Goal: Information Seeking & Learning: Check status

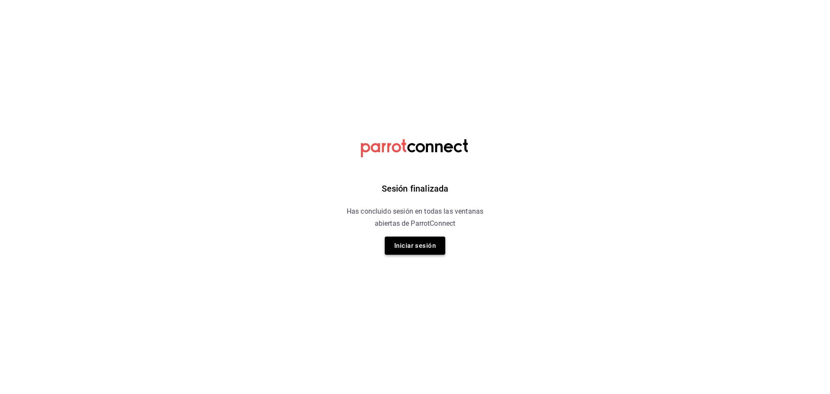
click at [407, 242] on button "Iniciar sesión" at bounding box center [415, 245] width 60 height 18
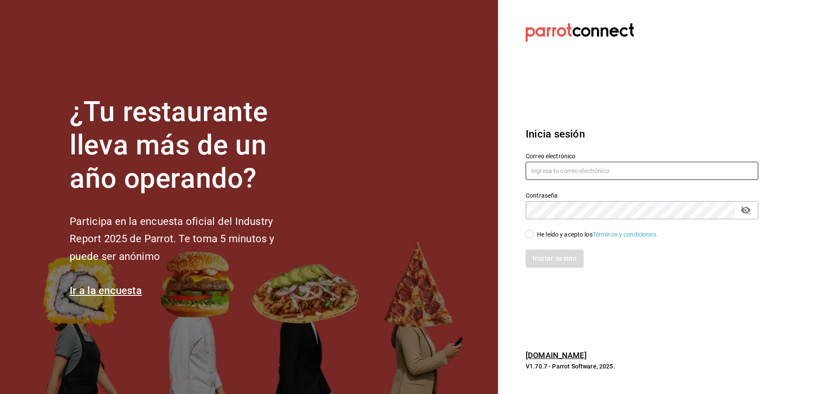
click at [560, 169] on input "text" at bounding box center [641, 171] width 232 height 18
paste input "Jalisquiles (Solares)"
type input "Jalisquiles (Solares)"
drag, startPoint x: 610, startPoint y: 169, endPoint x: 453, endPoint y: 174, distance: 157.4
click at [453, 174] on div "¿Tu restaurante lleva más de un año operando? Participa en la encuesta oficial …" at bounding box center [415, 197] width 830 height 394
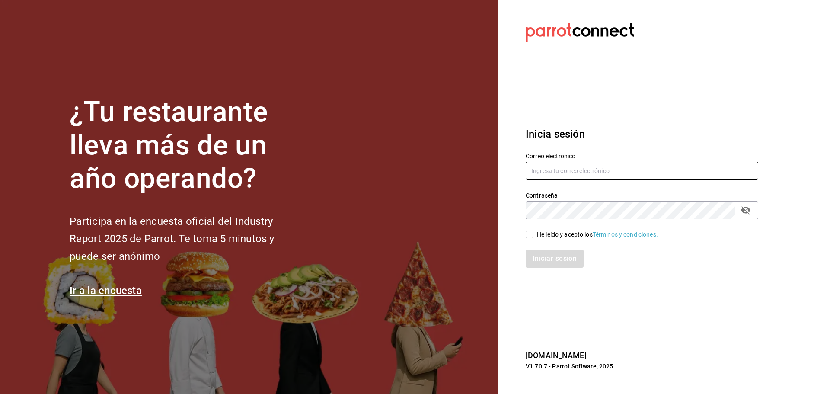
click at [566, 175] on input "text" at bounding box center [641, 171] width 232 height 18
paste input "[EMAIL_ADDRESS][PERSON_NAME][DOMAIN_NAME]"
type input "[EMAIL_ADDRESS][PERSON_NAME][DOMAIN_NAME]"
click at [548, 198] on div "Contraseña Contraseña" at bounding box center [641, 205] width 232 height 28
click at [552, 234] on div "He leído y acepto los Términos y condiciones." at bounding box center [597, 234] width 121 height 9
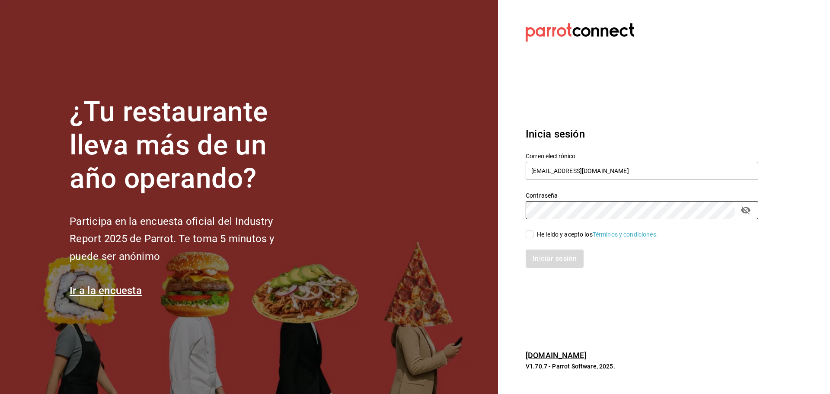
click at [533, 234] on input "He leído y acepto los Términos y condiciones." at bounding box center [529, 234] width 8 height 8
checkbox input "true"
click at [544, 251] on button "Iniciar sesión" at bounding box center [554, 258] width 59 height 18
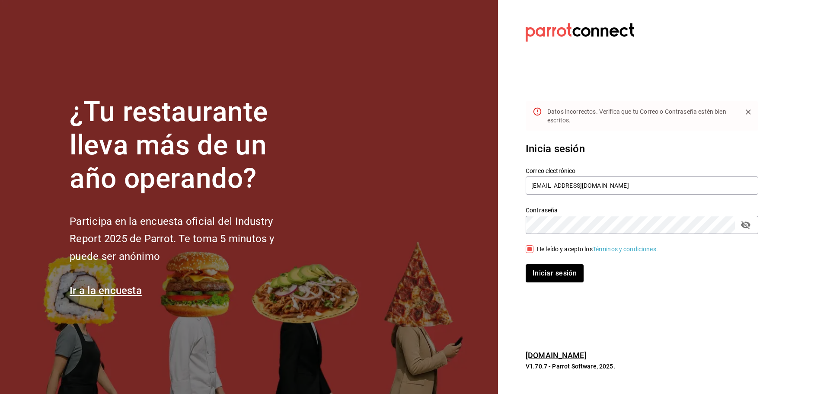
click at [746, 224] on icon "passwordField" at bounding box center [746, 225] width 10 height 8
click at [525, 264] on button "Iniciar sesión" at bounding box center [554, 273] width 58 height 18
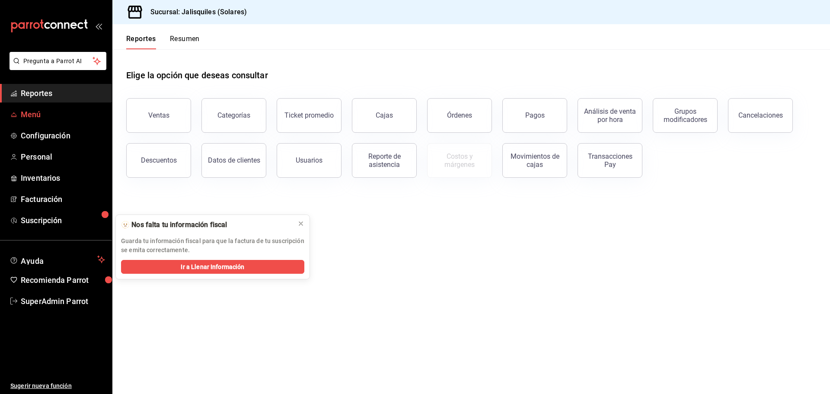
click at [46, 111] on span "Menú" at bounding box center [63, 114] width 84 height 12
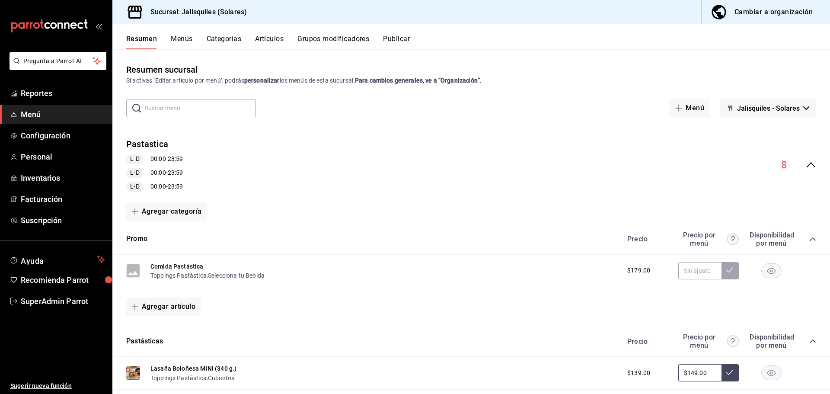
click at [808, 162] on icon "collapse-menu-row" at bounding box center [810, 164] width 10 height 10
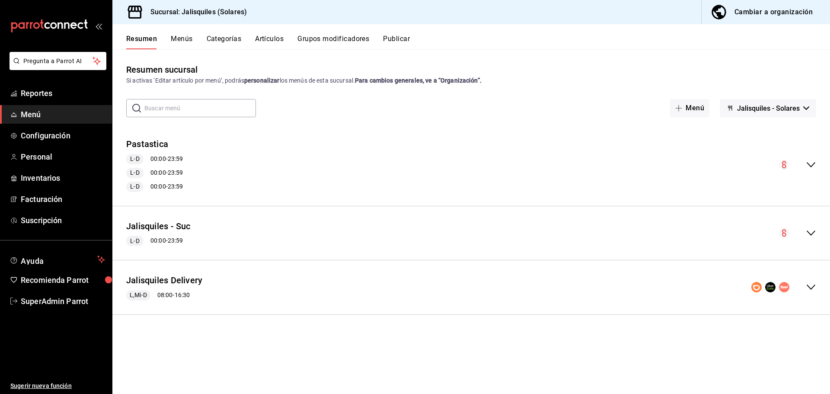
click at [394, 37] on button "Publicar" at bounding box center [396, 42] width 27 height 15
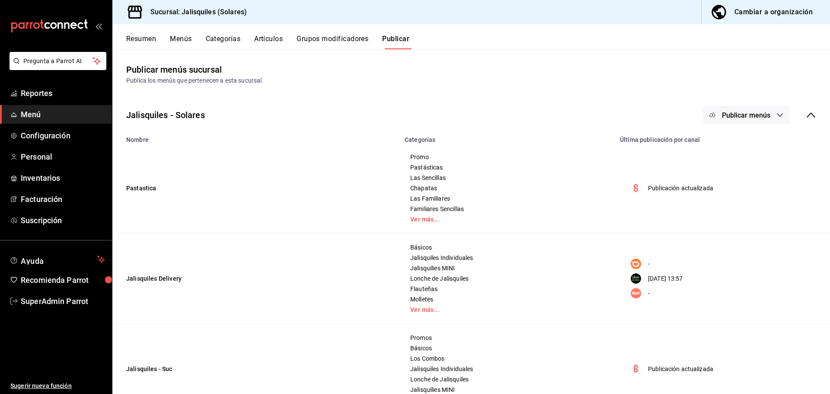
click at [181, 41] on button "Menús" at bounding box center [181, 42] width 22 height 15
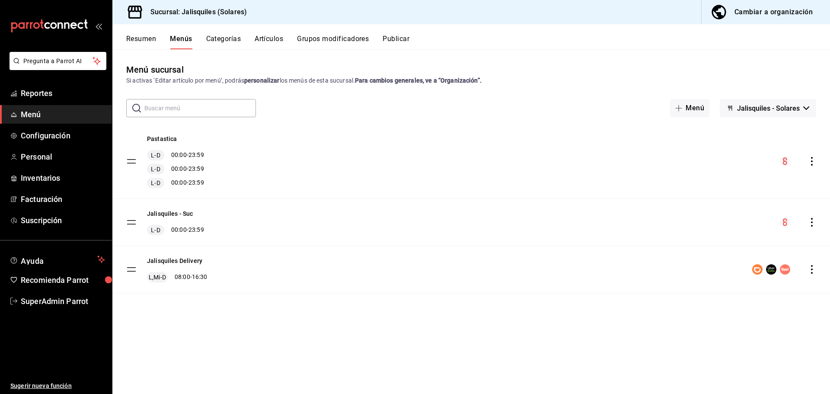
click at [143, 35] on button "Resumen" at bounding box center [141, 42] width 30 height 15
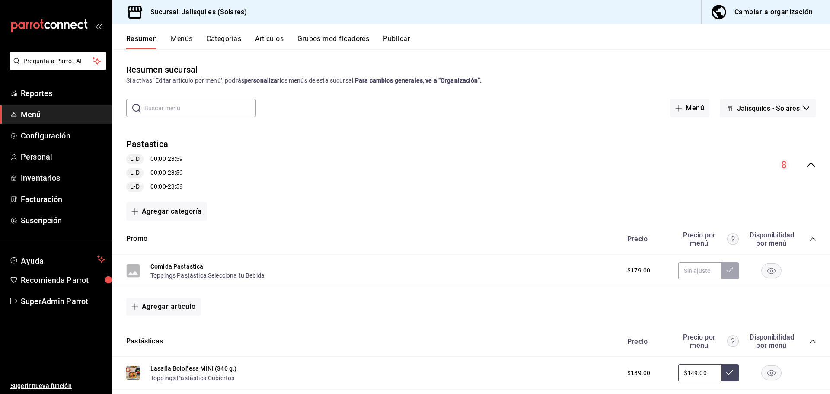
click at [806, 167] on icon "collapse-menu-row" at bounding box center [810, 164] width 10 height 10
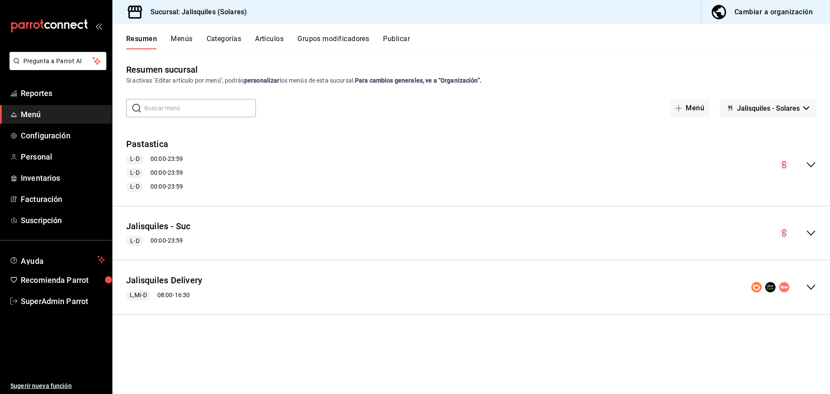
click at [811, 289] on icon "collapse-menu-row" at bounding box center [810, 287] width 9 height 5
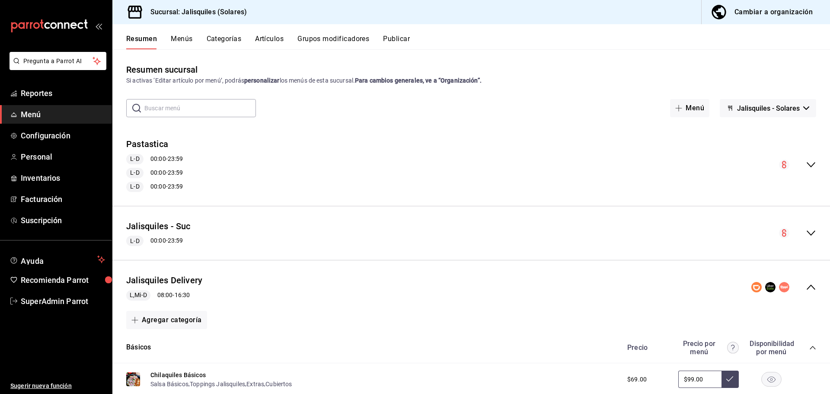
click at [805, 282] on div "Jalisquiles Delivery L,Mi-D 08:00 - 16:30" at bounding box center [470, 287] width 717 height 40
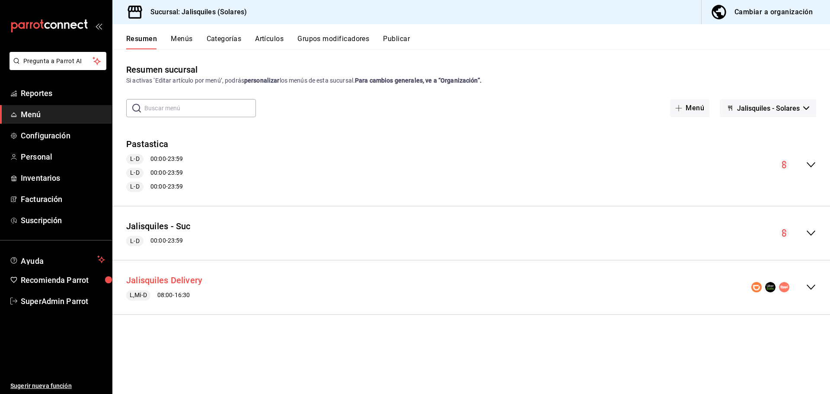
click at [162, 281] on button "Jalisquiles Delivery" at bounding box center [164, 280] width 76 height 13
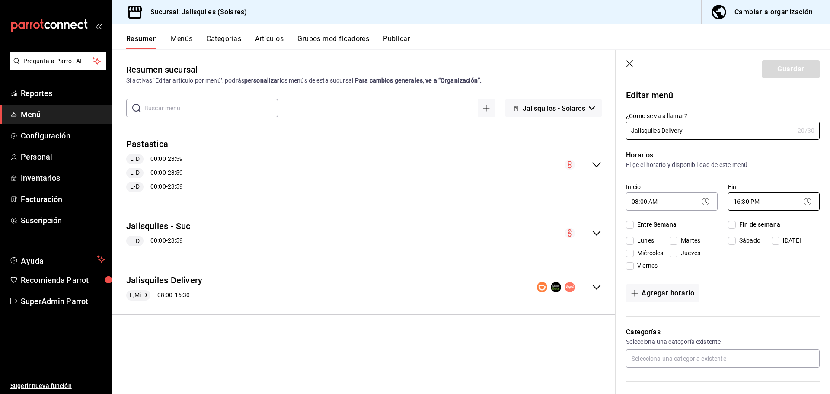
checkbox input "true"
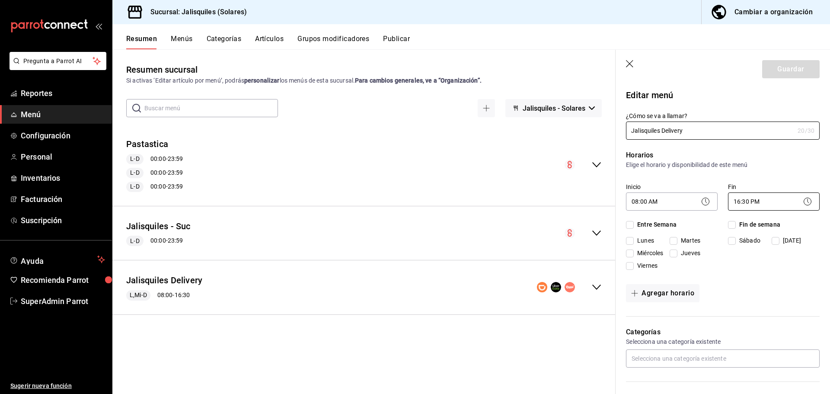
checkbox input "true"
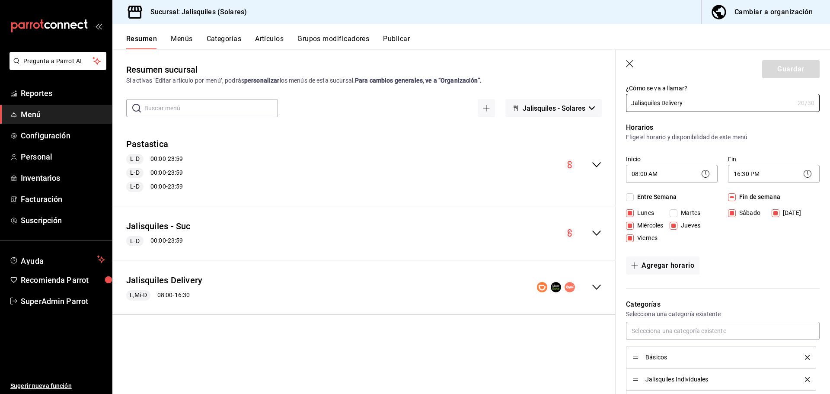
scroll to position [43, 0]
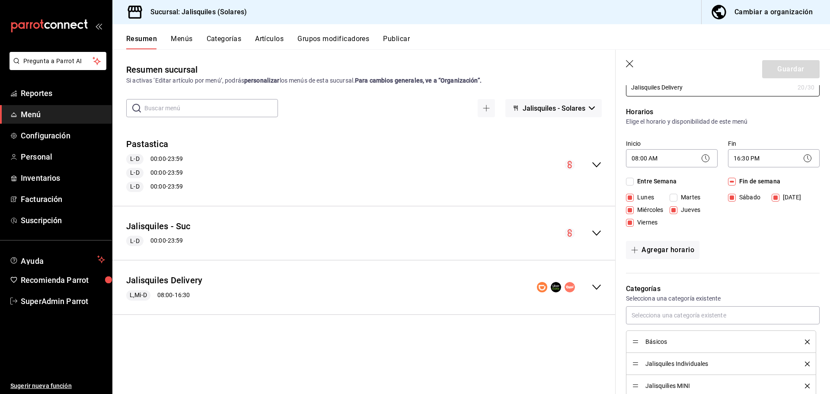
click at [629, 60] on icon "button" at bounding box center [630, 64] width 9 height 9
checkbox input "false"
type input "1758579496501"
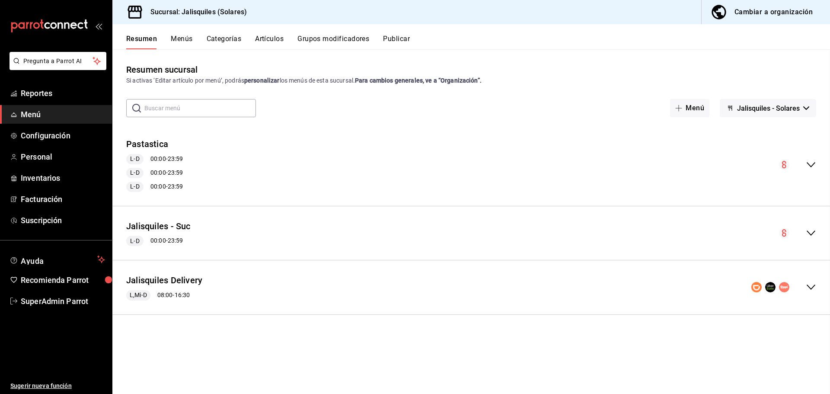
checkbox input "false"
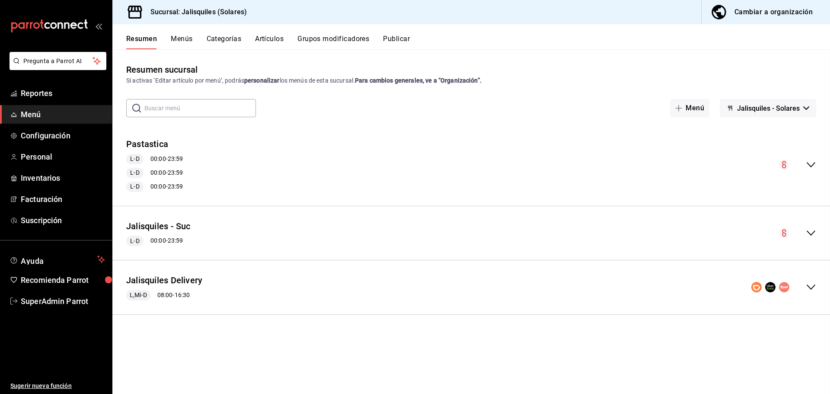
checkbox input "false"
click at [398, 35] on button "Publicar" at bounding box center [396, 42] width 27 height 15
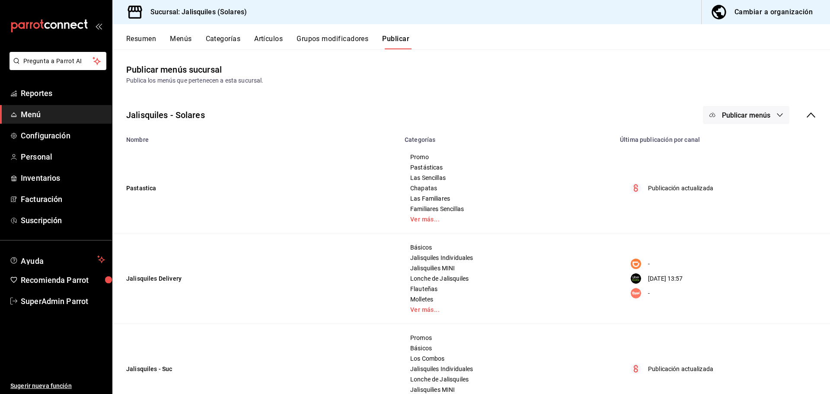
click at [766, 113] on button "Publicar menús" at bounding box center [746, 115] width 86 height 18
click at [747, 191] on span "Uber Eats" at bounding box center [751, 191] width 41 height 9
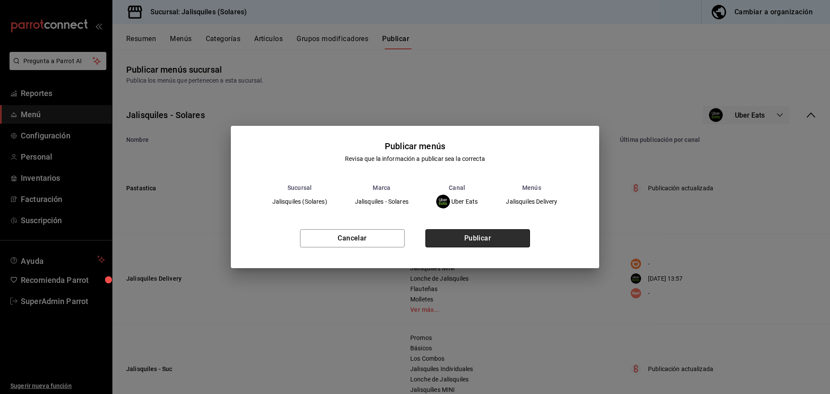
click at [458, 236] on button "Publicar" at bounding box center [477, 238] width 105 height 18
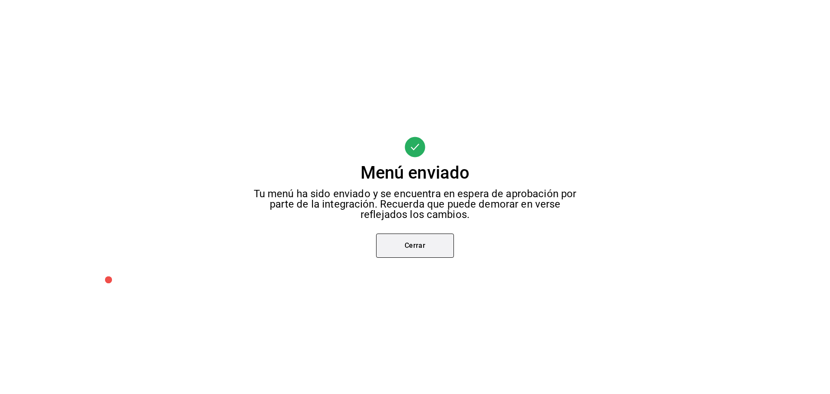
click at [406, 249] on button "Cerrar" at bounding box center [415, 245] width 78 height 24
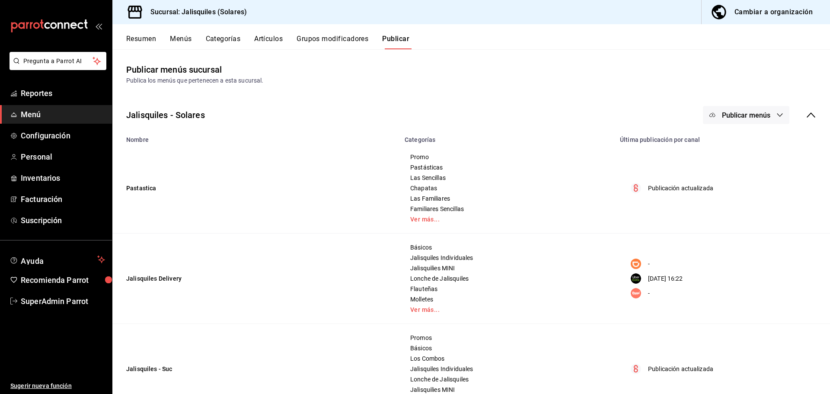
click at [141, 37] on button "Resumen" at bounding box center [141, 42] width 30 height 15
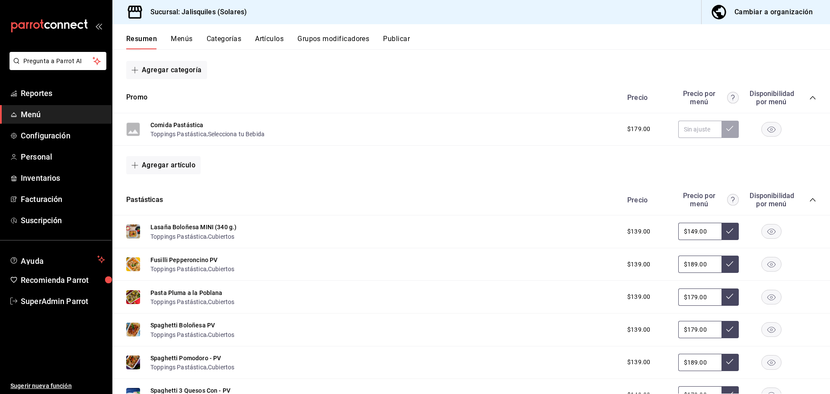
scroll to position [86, 0]
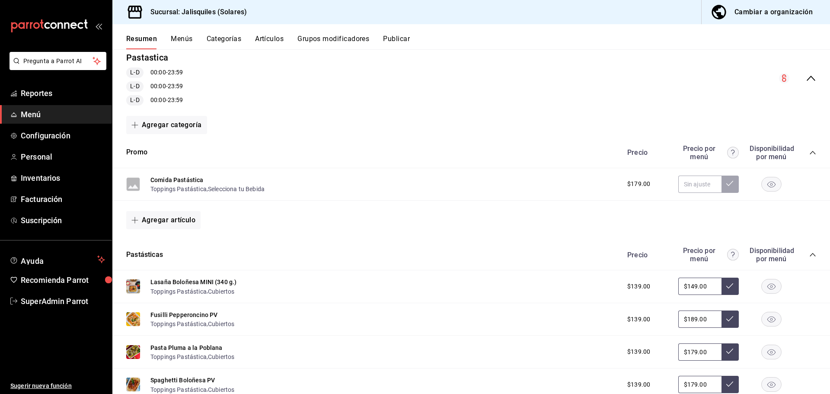
click at [809, 254] on icon "collapse-category-row" at bounding box center [812, 254] width 7 height 7
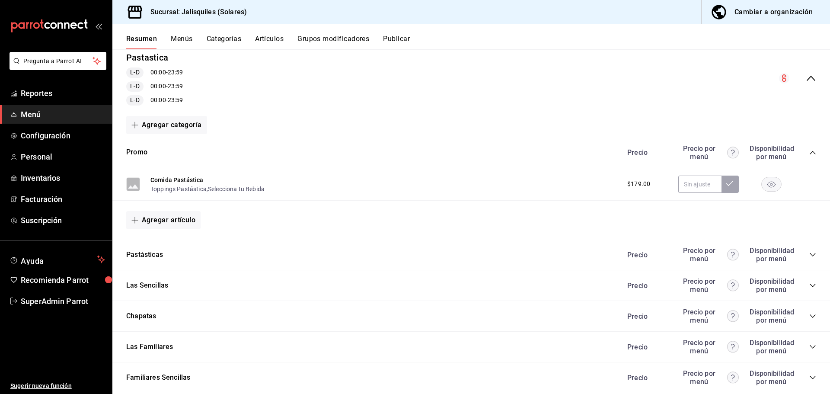
click at [809, 150] on icon "collapse-category-row" at bounding box center [812, 152] width 7 height 7
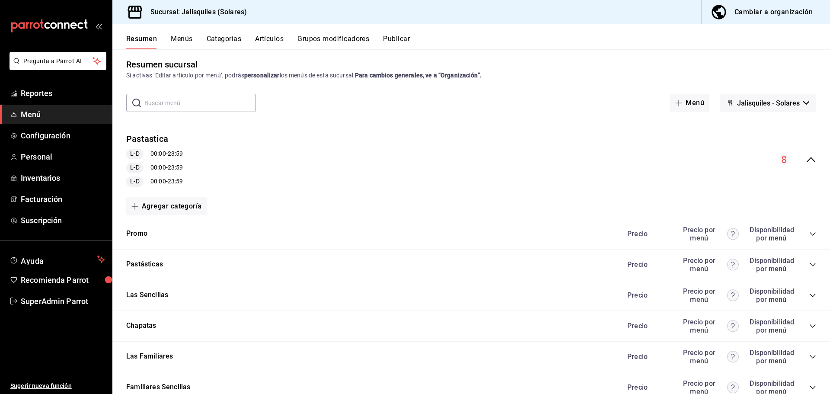
scroll to position [0, 0]
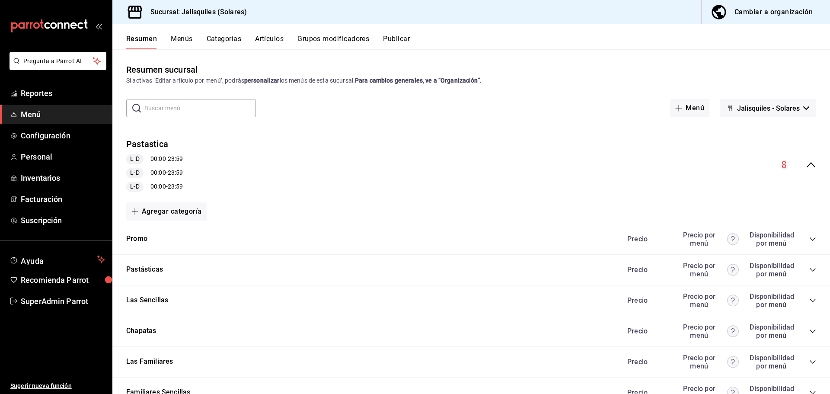
click at [811, 163] on div "Pastastica L-D 00:00 - 23:59 L-D 00:00 - 23:59 L-D 00:00 - 23:59" at bounding box center [470, 165] width 717 height 68
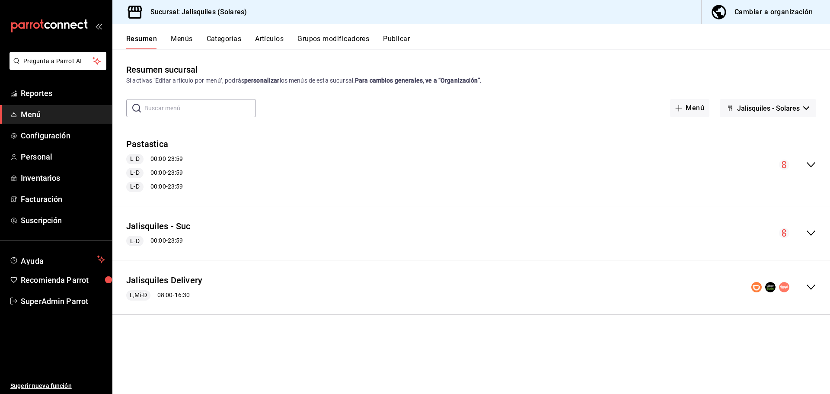
click at [813, 286] on icon "collapse-menu-row" at bounding box center [810, 287] width 10 height 10
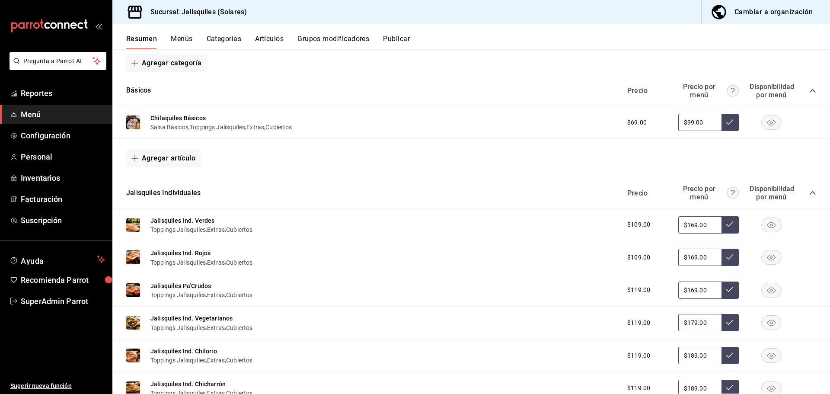
scroll to position [259, 0]
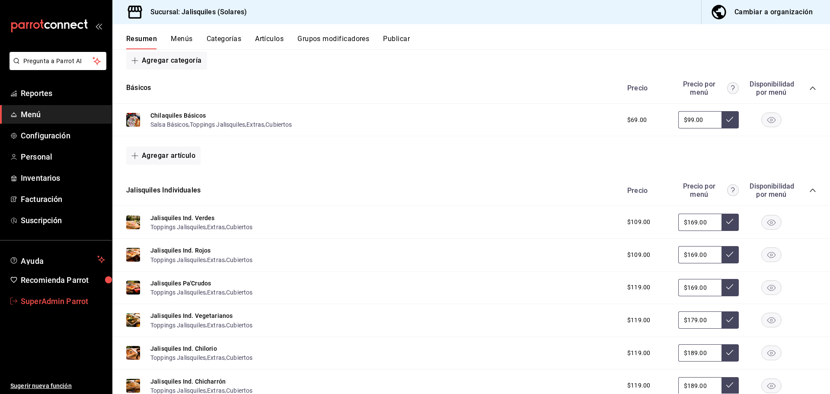
click at [62, 299] on span "SuperAdmin Parrot" at bounding box center [63, 301] width 84 height 12
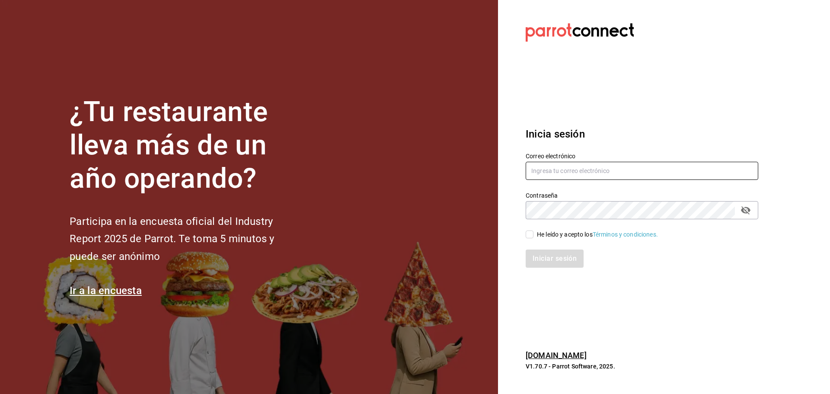
click at [568, 173] on input "text" at bounding box center [641, 171] width 232 height 18
paste input "Jalisquiles (GDL)"
drag, startPoint x: 597, startPoint y: 169, endPoint x: 479, endPoint y: 162, distance: 118.6
click at [479, 162] on div "¿Tu restaurante lleva más de un año operando? Participa en la encuesta oficial …" at bounding box center [415, 197] width 830 height 394
paste input "jalisquiles@gdl.com"
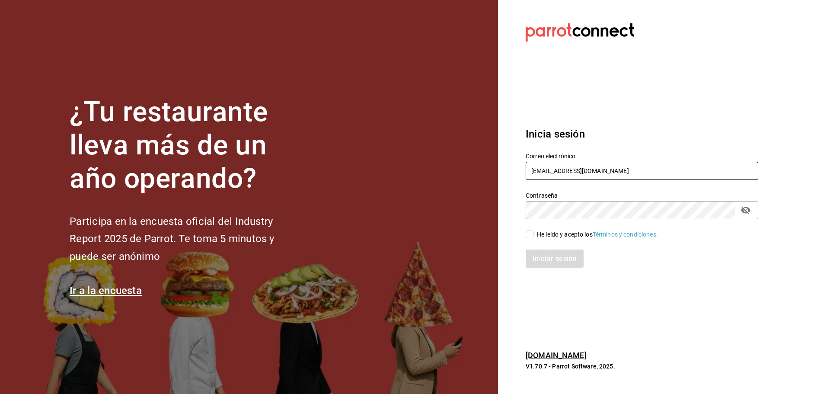
type input "jalisquiles@gdl.com"
click at [532, 230] on div "He leído y acepto los Términos y condiciones." at bounding box center [636, 229] width 243 height 20
click at [525, 235] on div "He leído y acepto los Términos y condiciones." at bounding box center [636, 229] width 243 height 20
drag, startPoint x: 528, startPoint y: 232, endPoint x: 540, endPoint y: 258, distance: 28.8
click at [527, 232] on input "He leído y acepto los Términos y condiciones." at bounding box center [529, 234] width 8 height 8
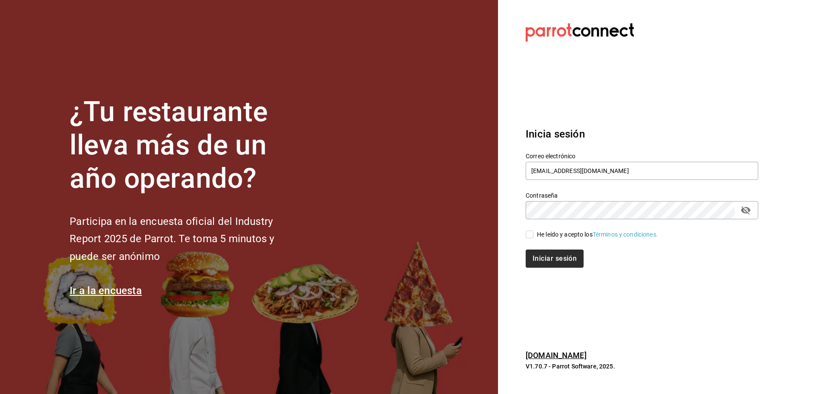
checkbox input "true"
click at [541, 257] on button "Iniciar sesión" at bounding box center [554, 258] width 59 height 18
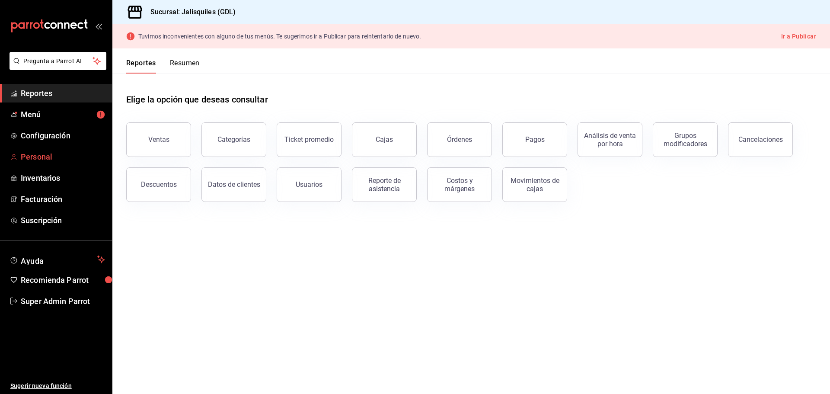
click at [57, 156] on span "Personal" at bounding box center [63, 157] width 84 height 12
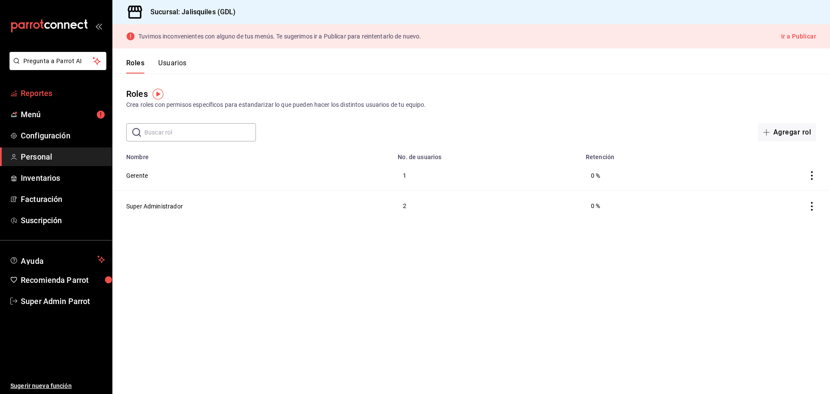
click at [45, 89] on span "Reportes" at bounding box center [63, 93] width 84 height 12
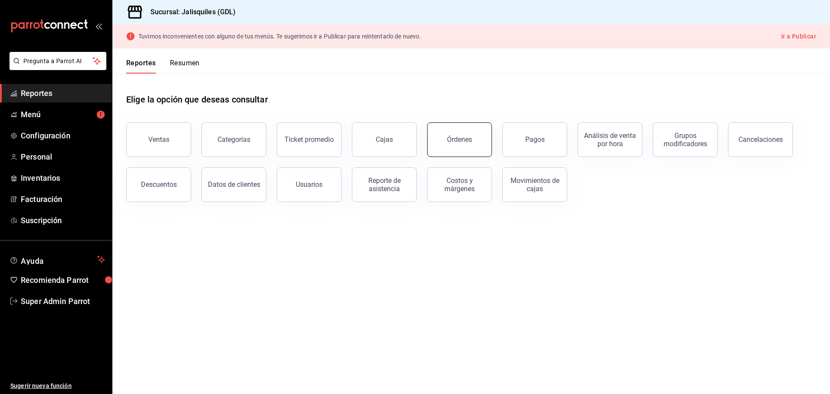
click at [475, 127] on button "Órdenes" at bounding box center [459, 139] width 65 height 35
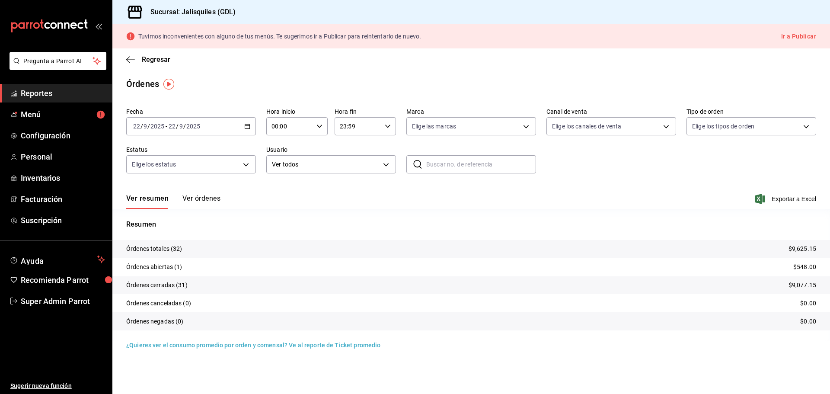
click at [197, 201] on button "Ver órdenes" at bounding box center [201, 201] width 38 height 15
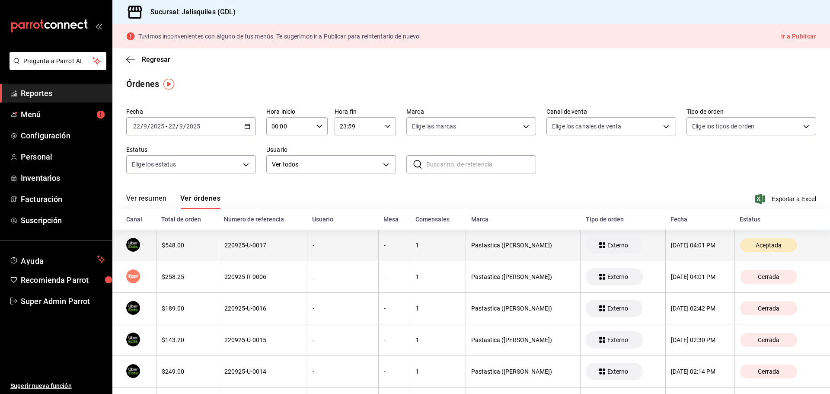
click at [245, 246] on div "220925-U-0017" at bounding box center [262, 245] width 77 height 7
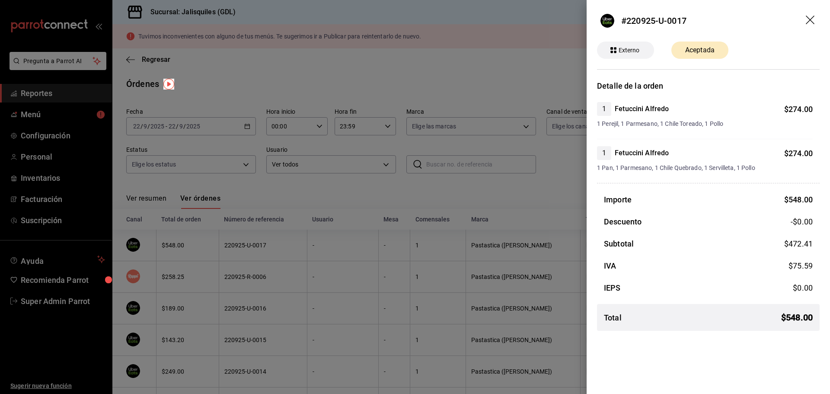
click at [300, 245] on div at bounding box center [415, 197] width 830 height 394
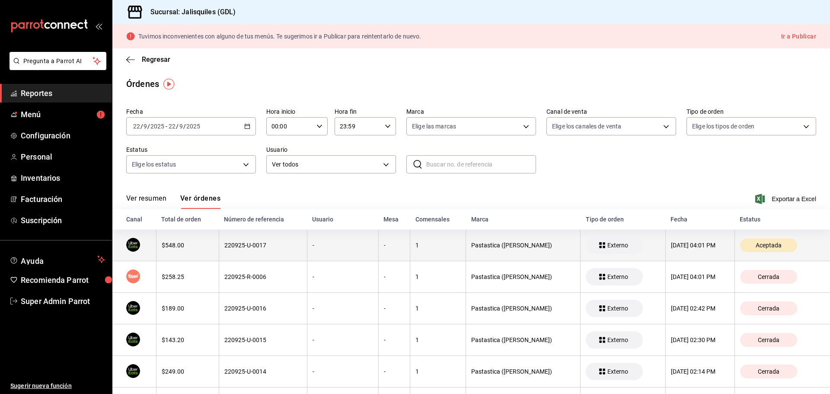
click at [251, 248] on div "220925-U-0017" at bounding box center [262, 245] width 77 height 7
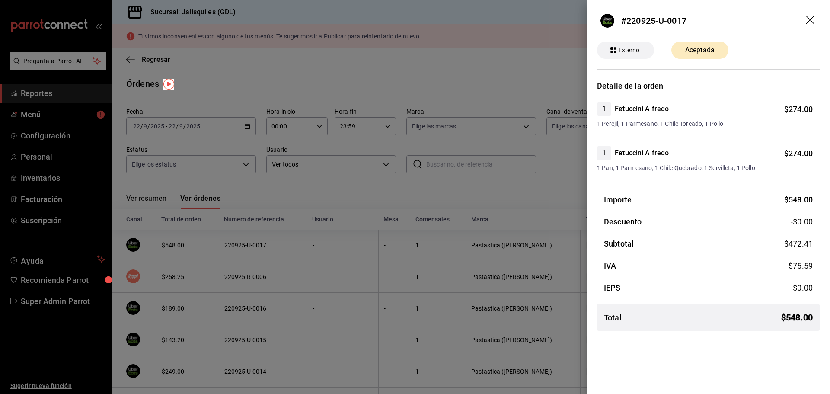
click at [306, 199] on div at bounding box center [415, 197] width 830 height 394
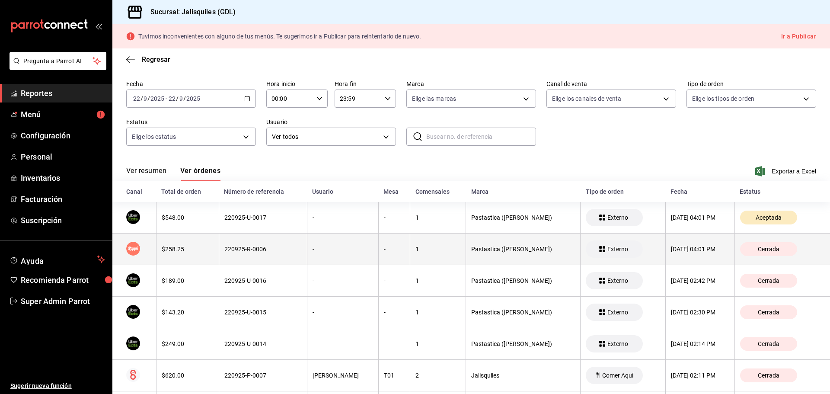
scroll to position [43, 0]
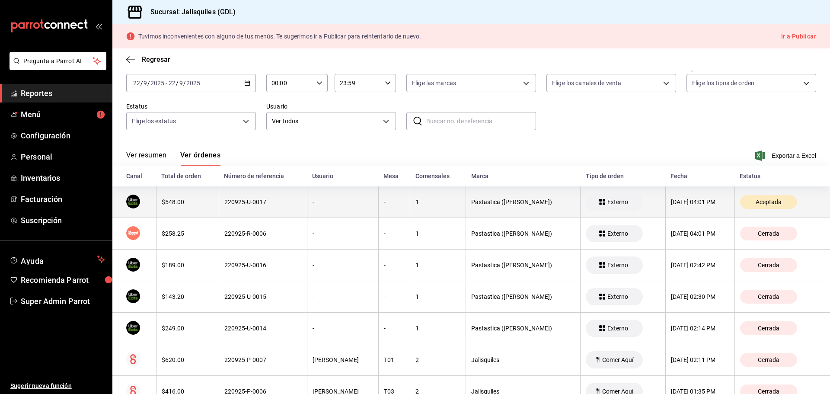
click at [250, 209] on th "220925-U-0017" at bounding box center [263, 202] width 88 height 32
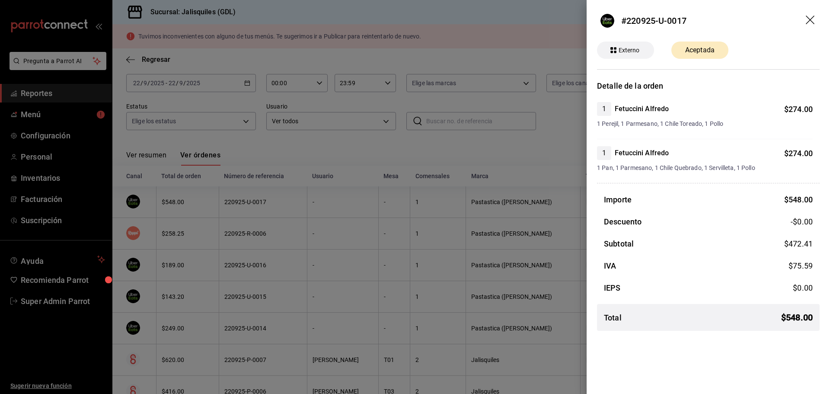
click at [250, 207] on div at bounding box center [415, 197] width 830 height 394
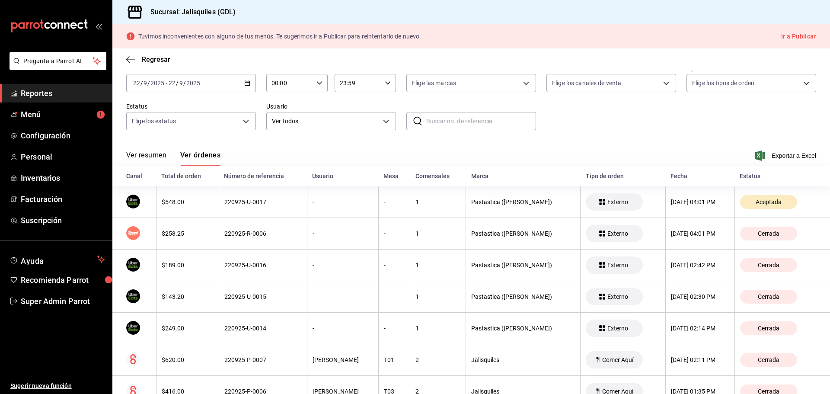
click at [136, 155] on button "Ver resumen" at bounding box center [146, 158] width 40 height 15
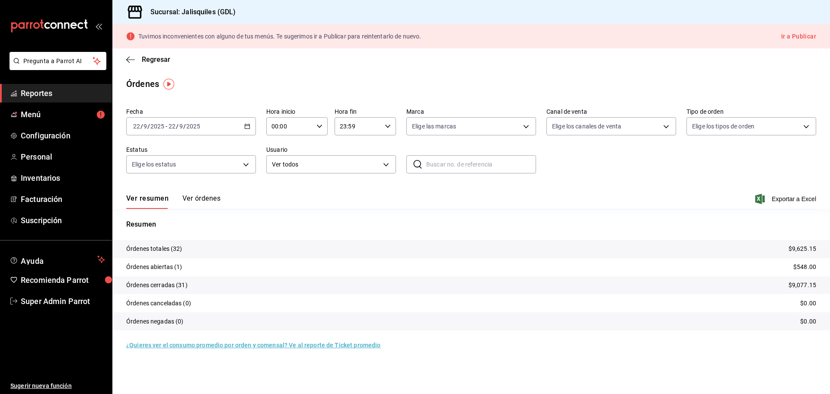
click at [191, 198] on button "Ver órdenes" at bounding box center [201, 201] width 38 height 15
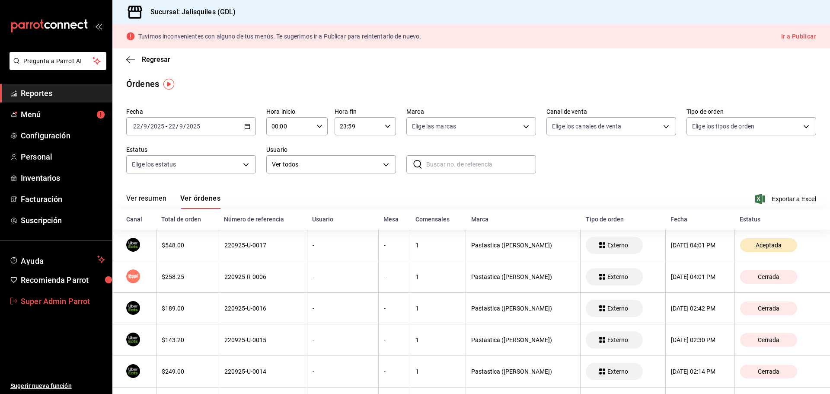
click at [61, 297] on span "Super Admin Parrot" at bounding box center [63, 301] width 84 height 12
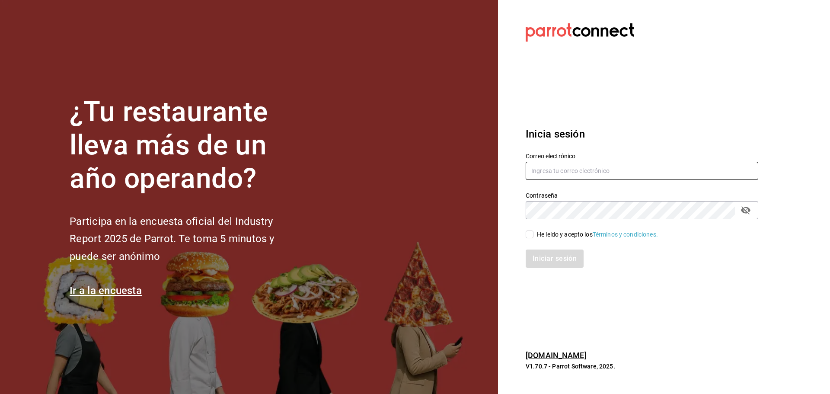
click at [551, 168] on input "text" at bounding box center [641, 171] width 232 height 18
paste input "jalisquiles@solares.com"
type input "jalisquiles@solares.com"
click at [550, 232] on div "He leído y acepto los Términos y condiciones." at bounding box center [597, 234] width 121 height 9
click at [533, 232] on input "He leído y acepto los Términos y condiciones." at bounding box center [529, 234] width 8 height 8
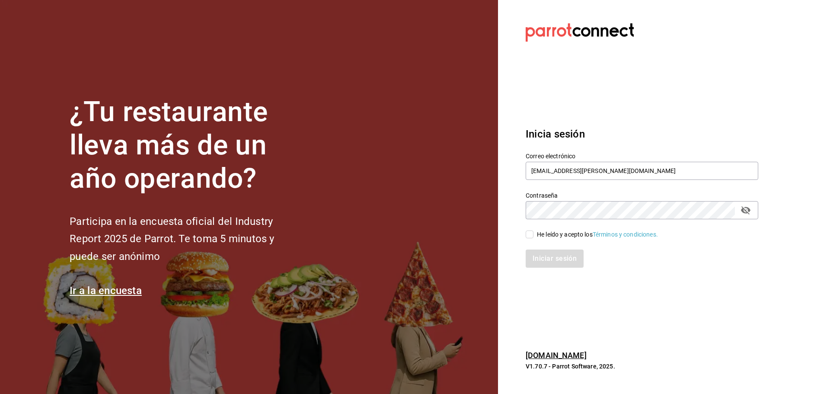
checkbox input "true"
click at [552, 253] on button "Iniciar sesión" at bounding box center [554, 258] width 59 height 18
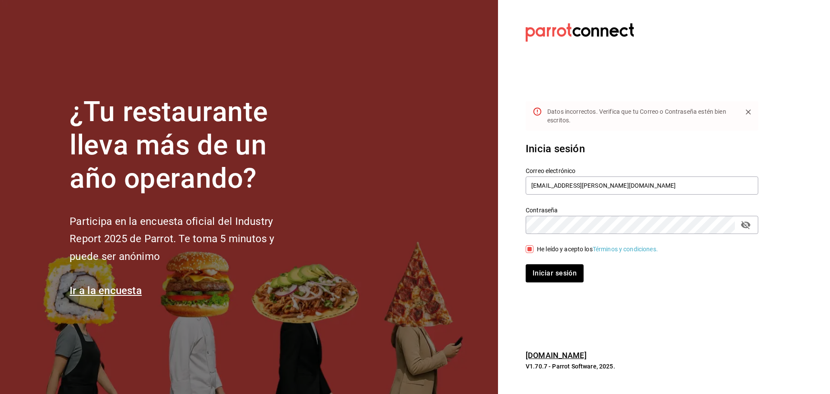
click at [746, 221] on icon "passwordField" at bounding box center [745, 224] width 10 height 10
click at [525, 264] on button "Iniciar sesión" at bounding box center [554, 273] width 58 height 18
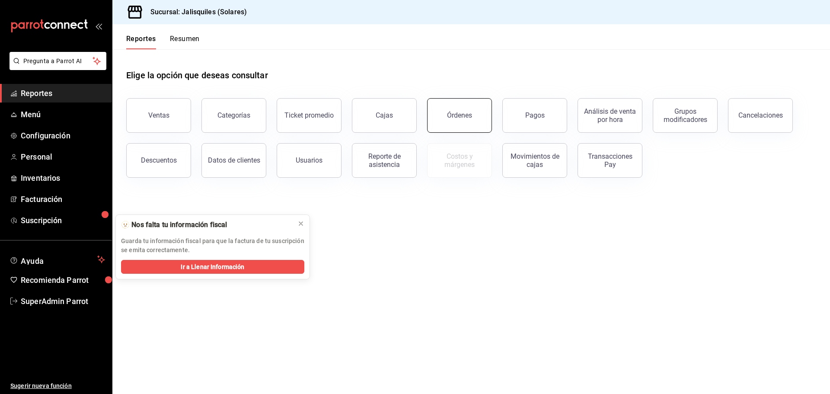
click at [460, 115] on div "Órdenes" at bounding box center [459, 115] width 25 height 8
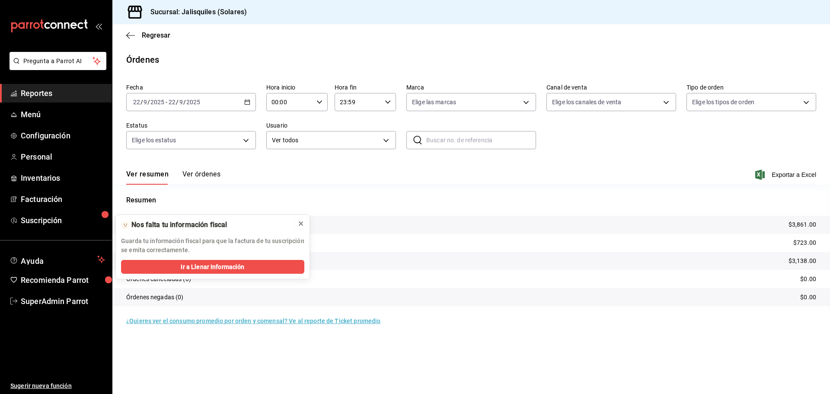
click at [299, 220] on icon at bounding box center [300, 223] width 7 height 7
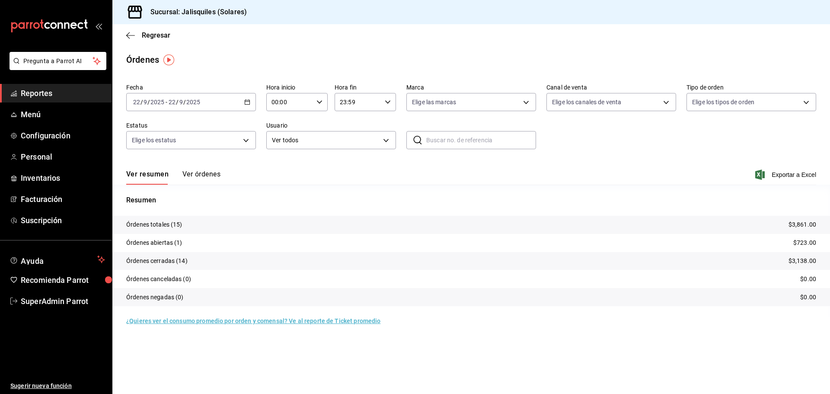
click at [204, 175] on button "Ver órdenes" at bounding box center [201, 177] width 38 height 15
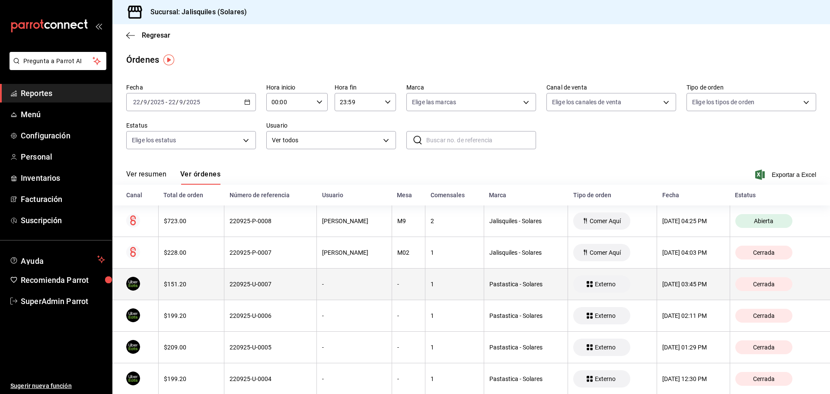
click at [254, 287] on div "220925-U-0007" at bounding box center [270, 283] width 82 height 7
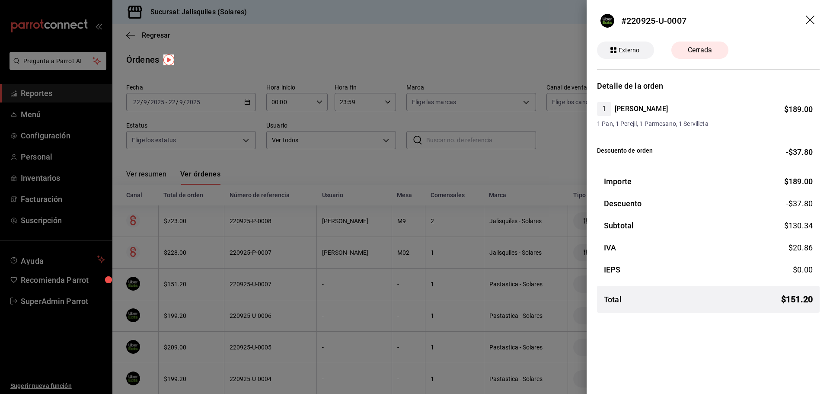
click at [807, 24] on icon "drag" at bounding box center [810, 21] width 10 height 10
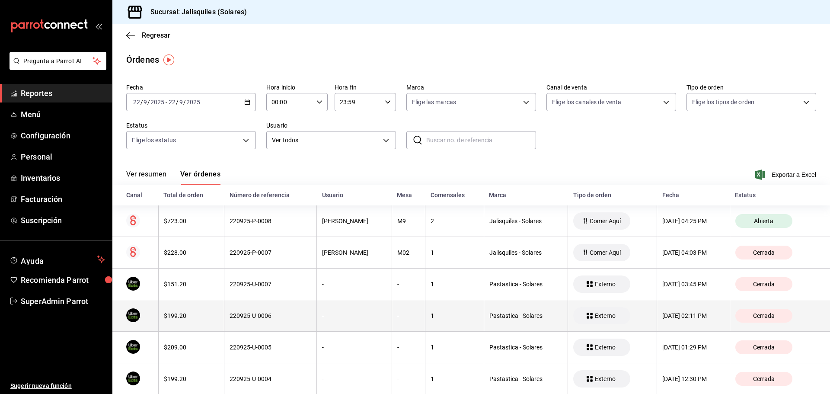
click at [250, 315] on div "220925-U-0006" at bounding box center [270, 315] width 82 height 7
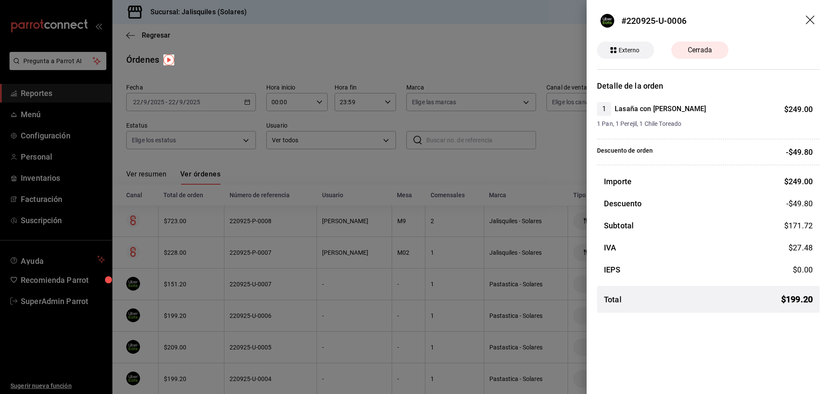
click at [807, 21] on icon "drag" at bounding box center [810, 21] width 10 height 10
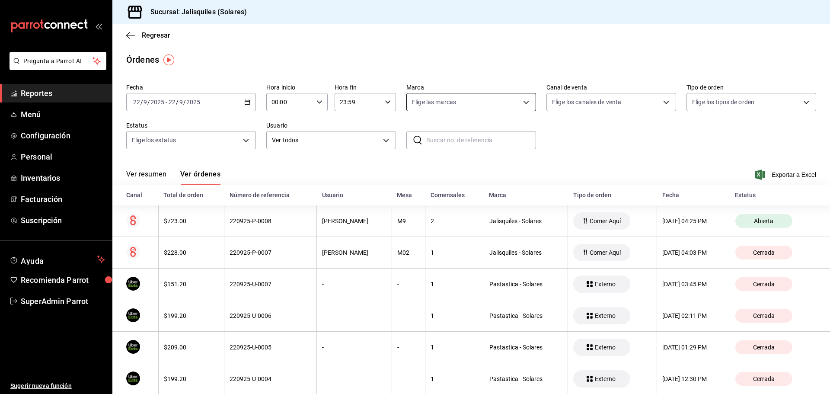
click at [520, 99] on body "Pregunta a Parrot AI Reportes Menú Configuración Personal Inventarios Facturaci…" at bounding box center [415, 197] width 830 height 394
click at [520, 99] on div at bounding box center [415, 197] width 830 height 394
click at [666, 99] on body "Pregunta a Parrot AI Reportes Menú Configuración Personal Inventarios Facturaci…" at bounding box center [415, 197] width 830 height 394
click at [550, 184] on input "checkbox" at bounding box center [552, 184] width 8 height 8
checkbox input "true"
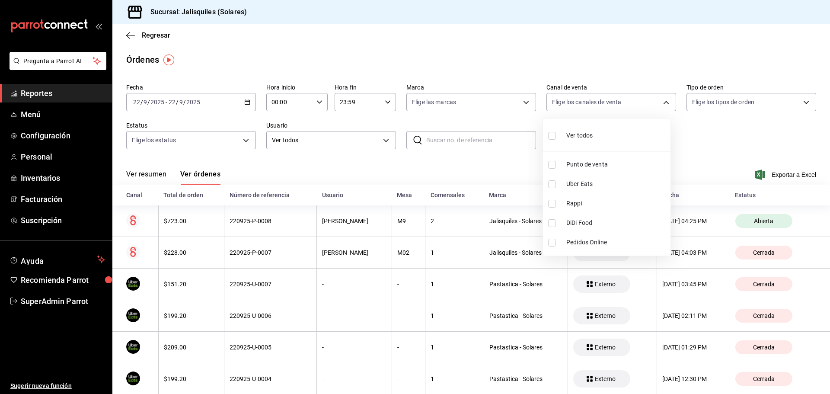
type input "UBER_EATS"
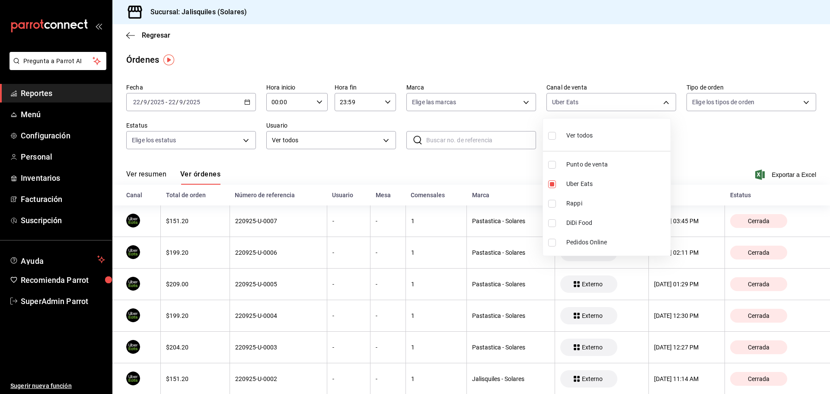
click at [695, 154] on div at bounding box center [415, 197] width 830 height 394
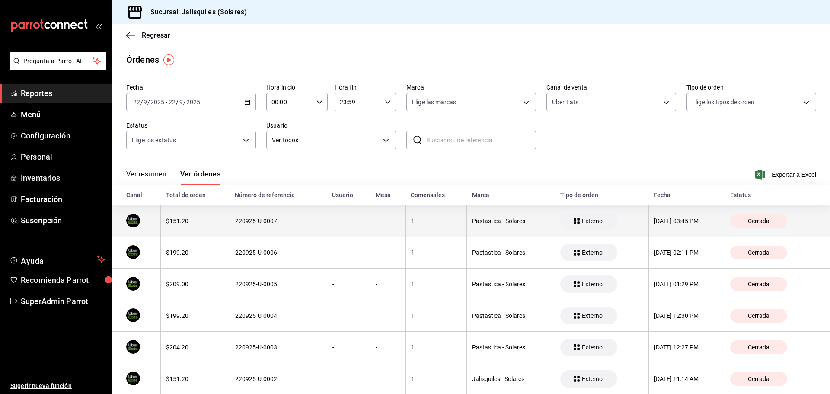
click at [243, 216] on th "220925-U-0007" at bounding box center [277, 221] width 97 height 32
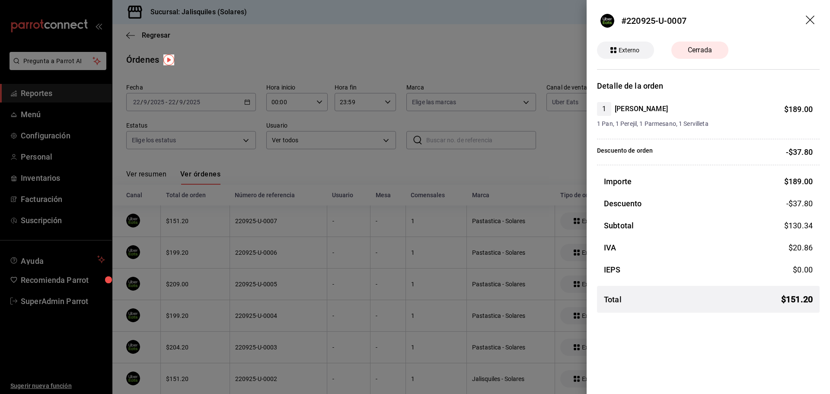
click at [490, 210] on div at bounding box center [415, 197] width 830 height 394
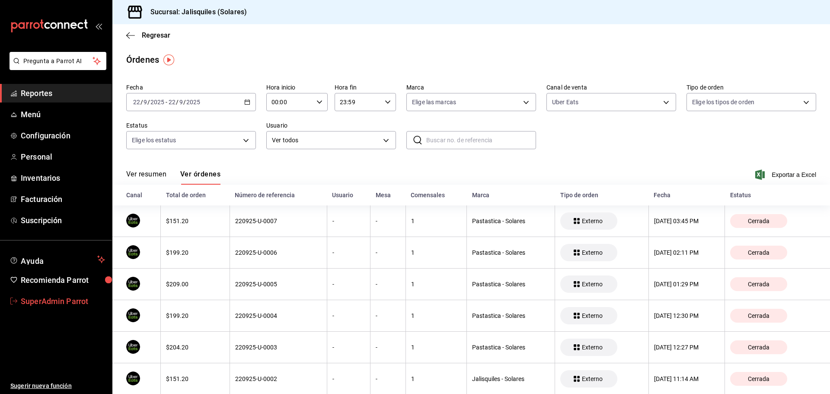
click at [65, 300] on span "SuperAdmin Parrot" at bounding box center [63, 301] width 84 height 12
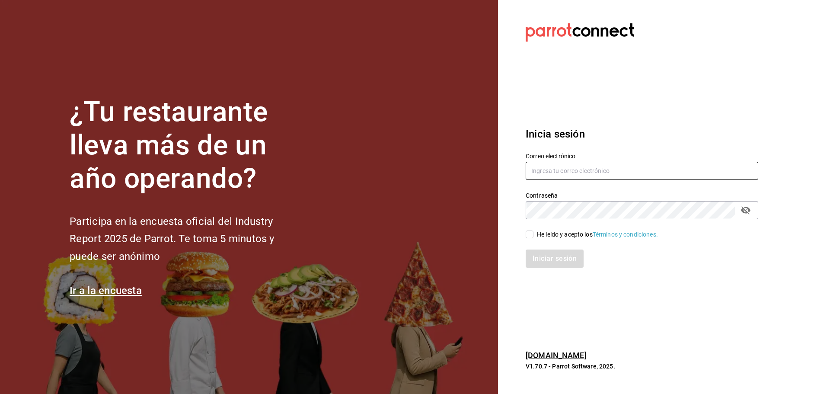
click at [545, 171] on input "text" at bounding box center [641, 171] width 232 height 18
paste input "jalisquiles@gdl.com"
type input "jalisquiles@gdl.com"
click at [539, 235] on div "He leído y acepto los Términos y condiciones." at bounding box center [597, 234] width 121 height 9
click at [533, 235] on input "He leído y acepto los Términos y condiciones." at bounding box center [529, 234] width 8 height 8
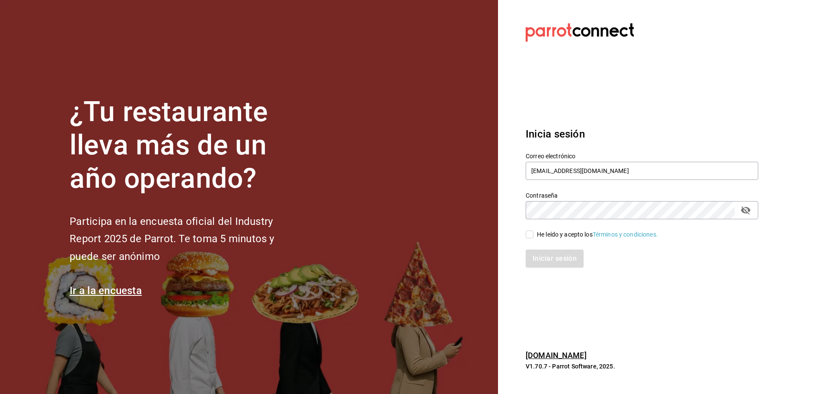
checkbox input "true"
click at [540, 258] on button "Iniciar sesión" at bounding box center [554, 258] width 59 height 18
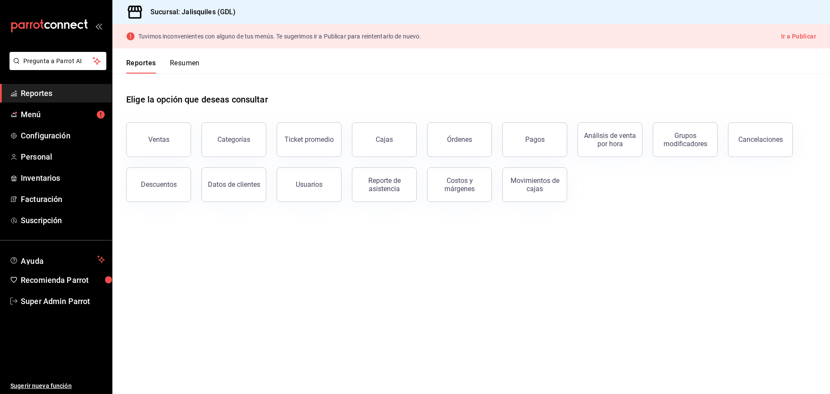
click at [62, 92] on span "Reportes" at bounding box center [63, 93] width 84 height 12
click at [448, 143] on button "Órdenes" at bounding box center [459, 139] width 65 height 35
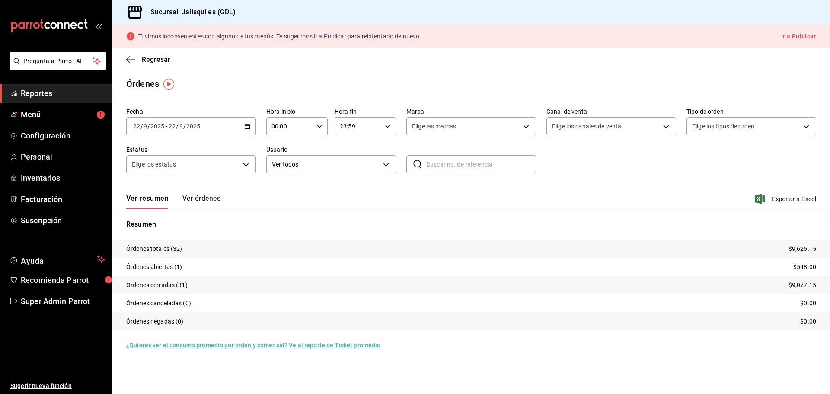
click at [197, 200] on button "Ver órdenes" at bounding box center [201, 201] width 38 height 15
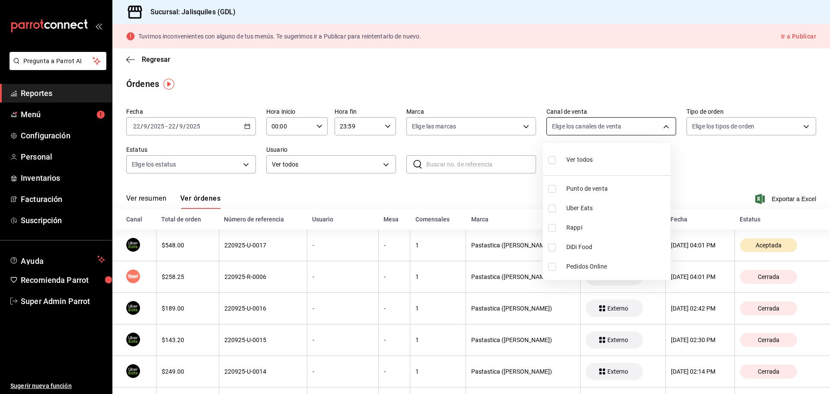
click at [662, 121] on body "Pregunta a Parrot AI Reportes Menú Configuración Personal Inventarios Facturaci…" at bounding box center [415, 197] width 830 height 394
click at [581, 210] on span "Uber Eats" at bounding box center [616, 208] width 101 height 9
type input "UBER_EATS"
checkbox input "true"
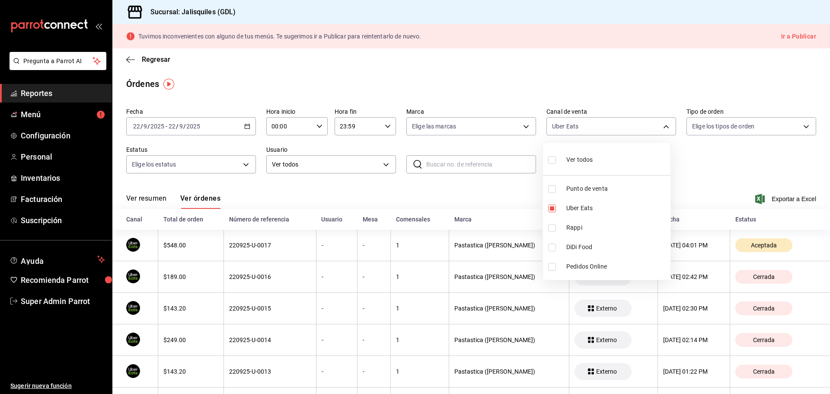
click at [242, 245] on div at bounding box center [415, 197] width 830 height 394
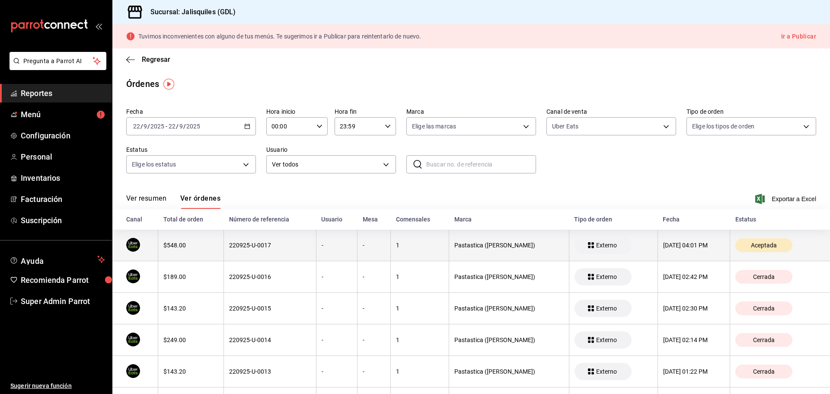
click at [248, 242] on div "220925-U-0017" at bounding box center [269, 245] width 81 height 7
